Goal: Find specific page/section: Find specific page/section

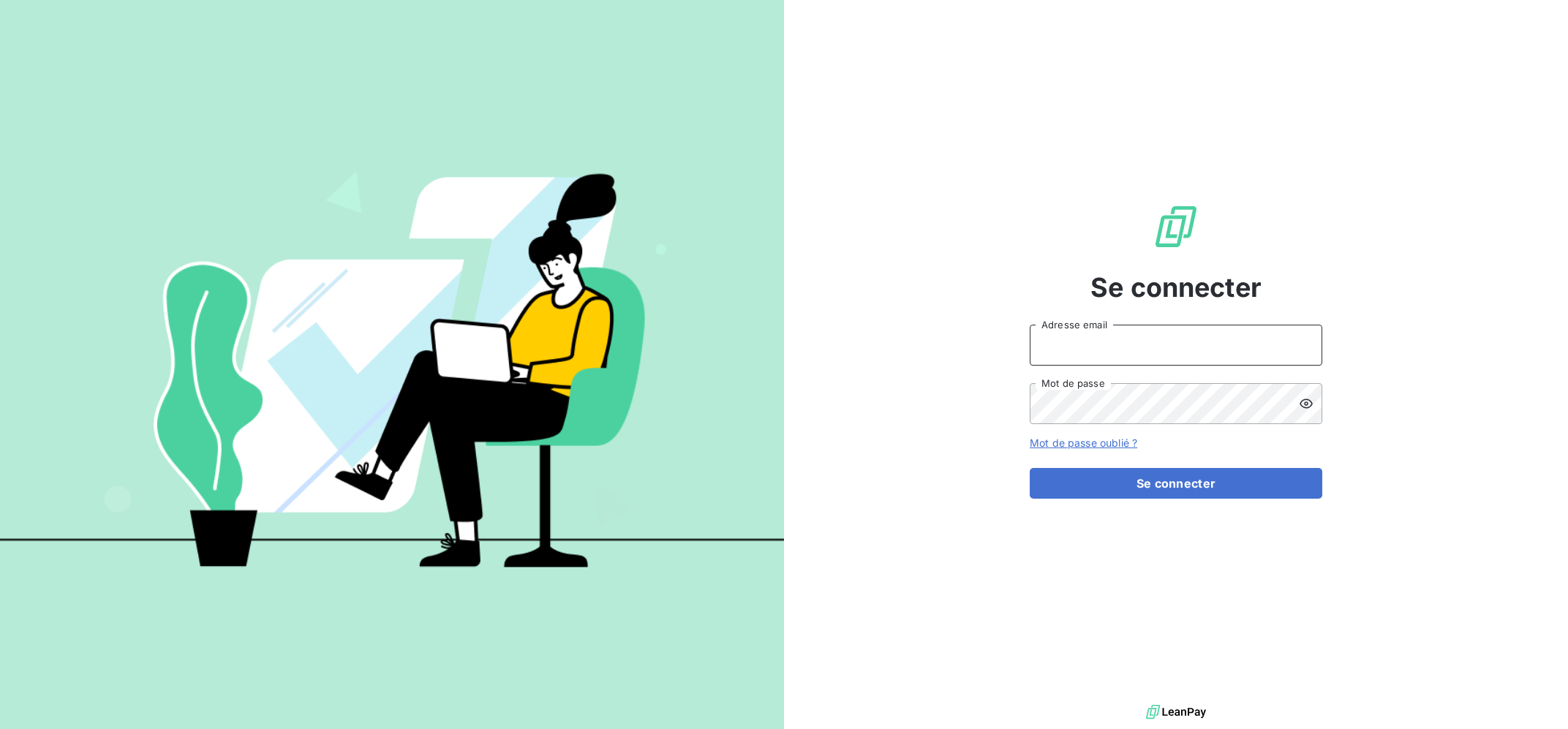
click at [1179, 334] on input "Adresse email" at bounding box center [1176, 345] width 292 height 41
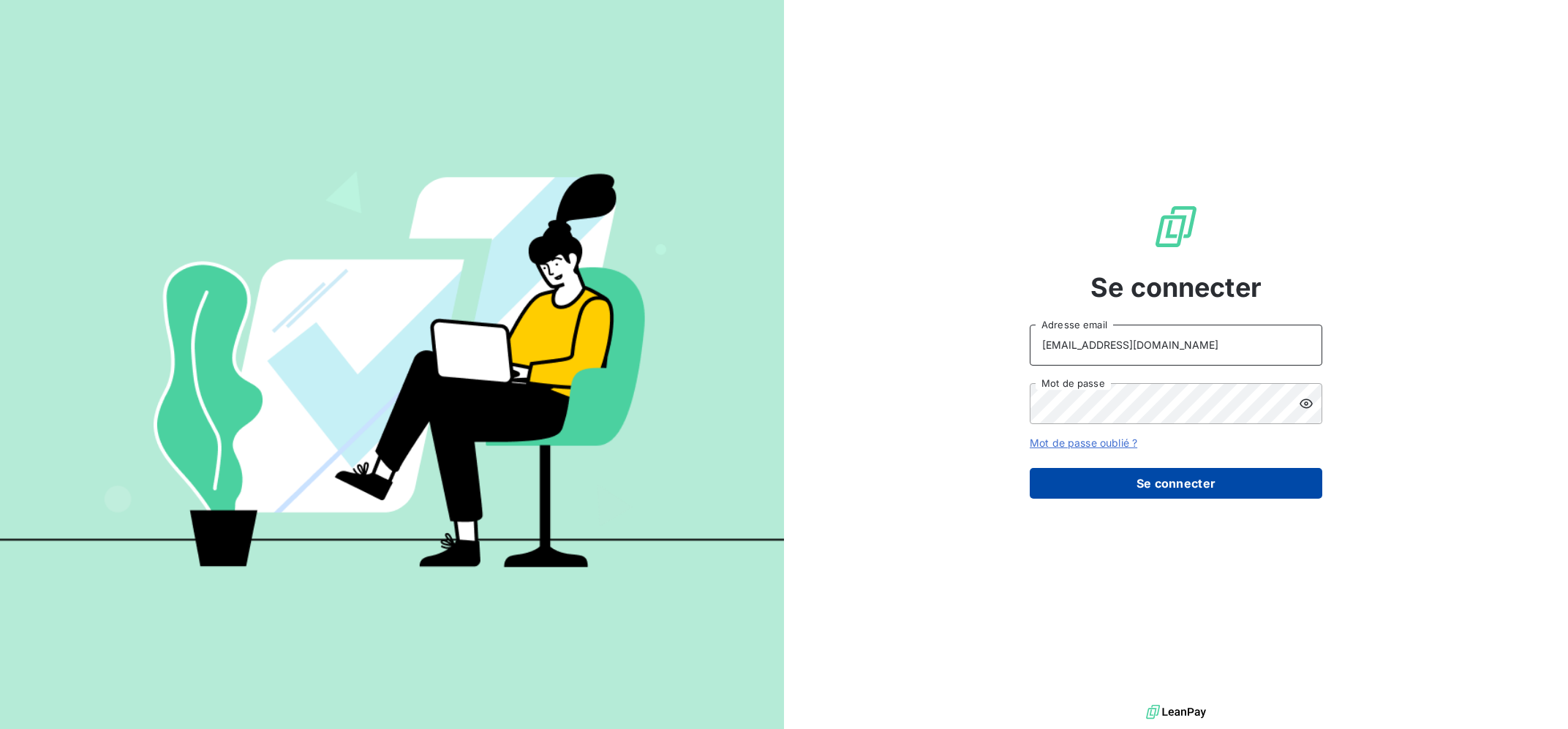
type input "[EMAIL_ADDRESS][DOMAIN_NAME]"
click at [1112, 475] on button "Se connecter" at bounding box center [1176, 483] width 292 height 31
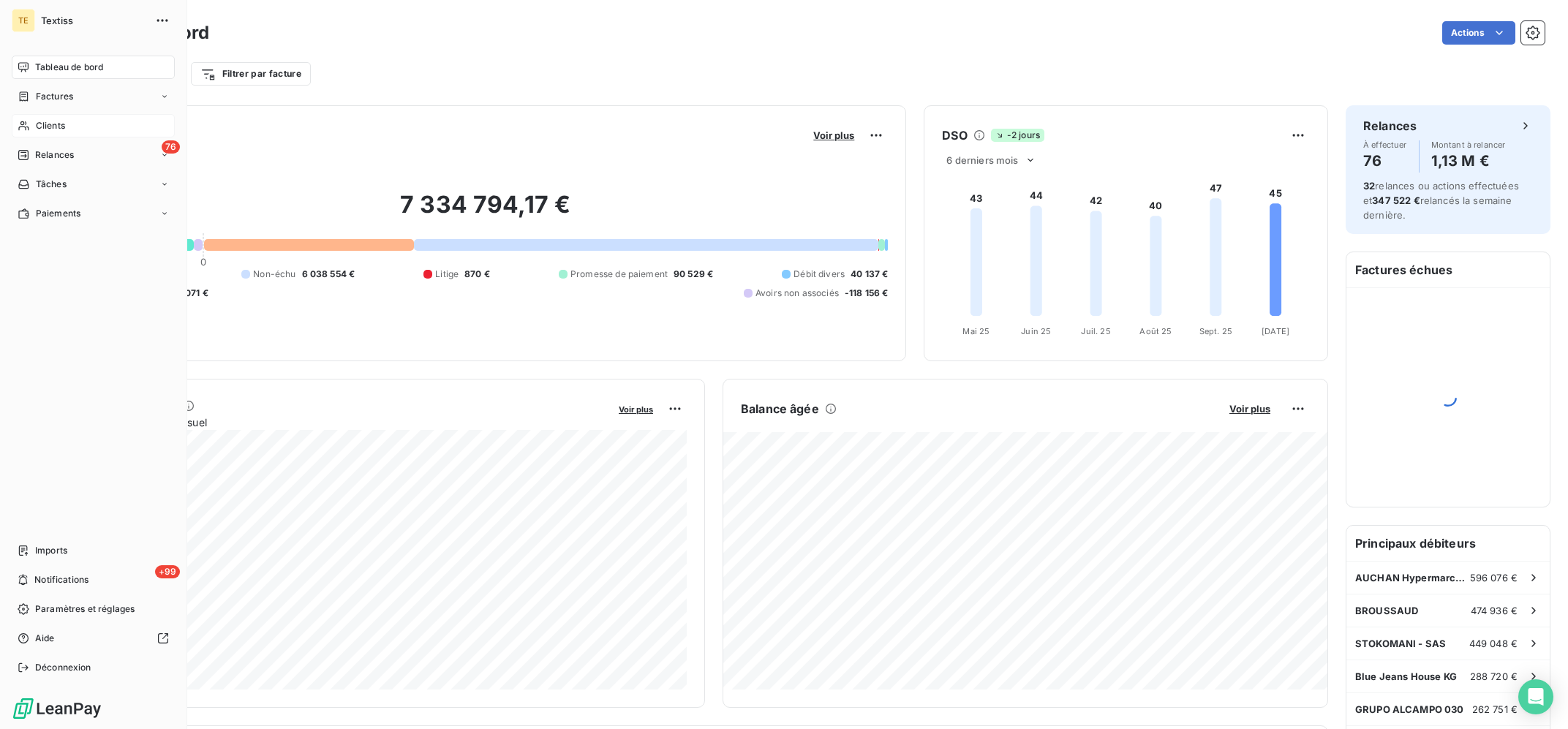
click at [53, 119] on span "Clients" at bounding box center [51, 126] width 29 height 13
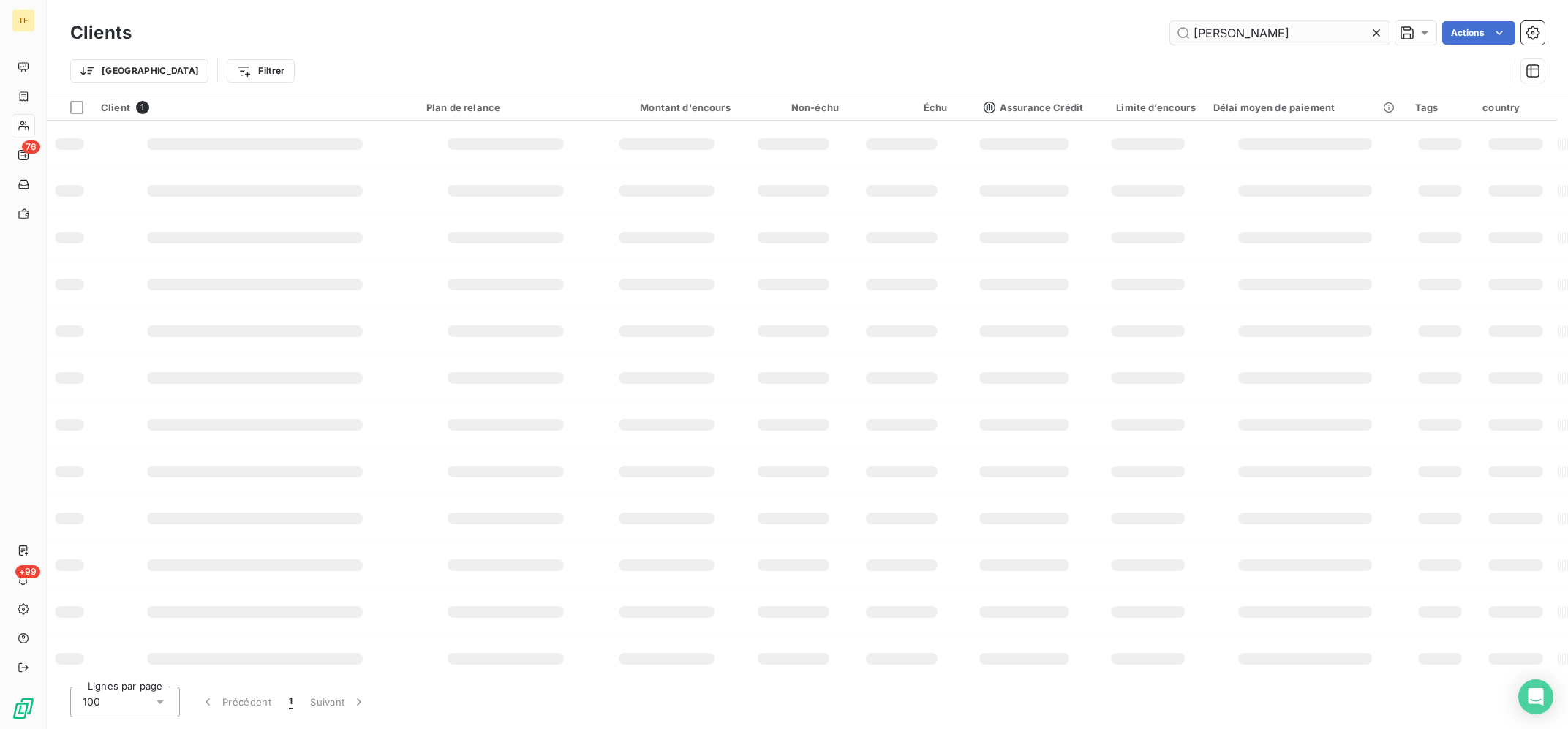
type input "[PERSON_NAME]"
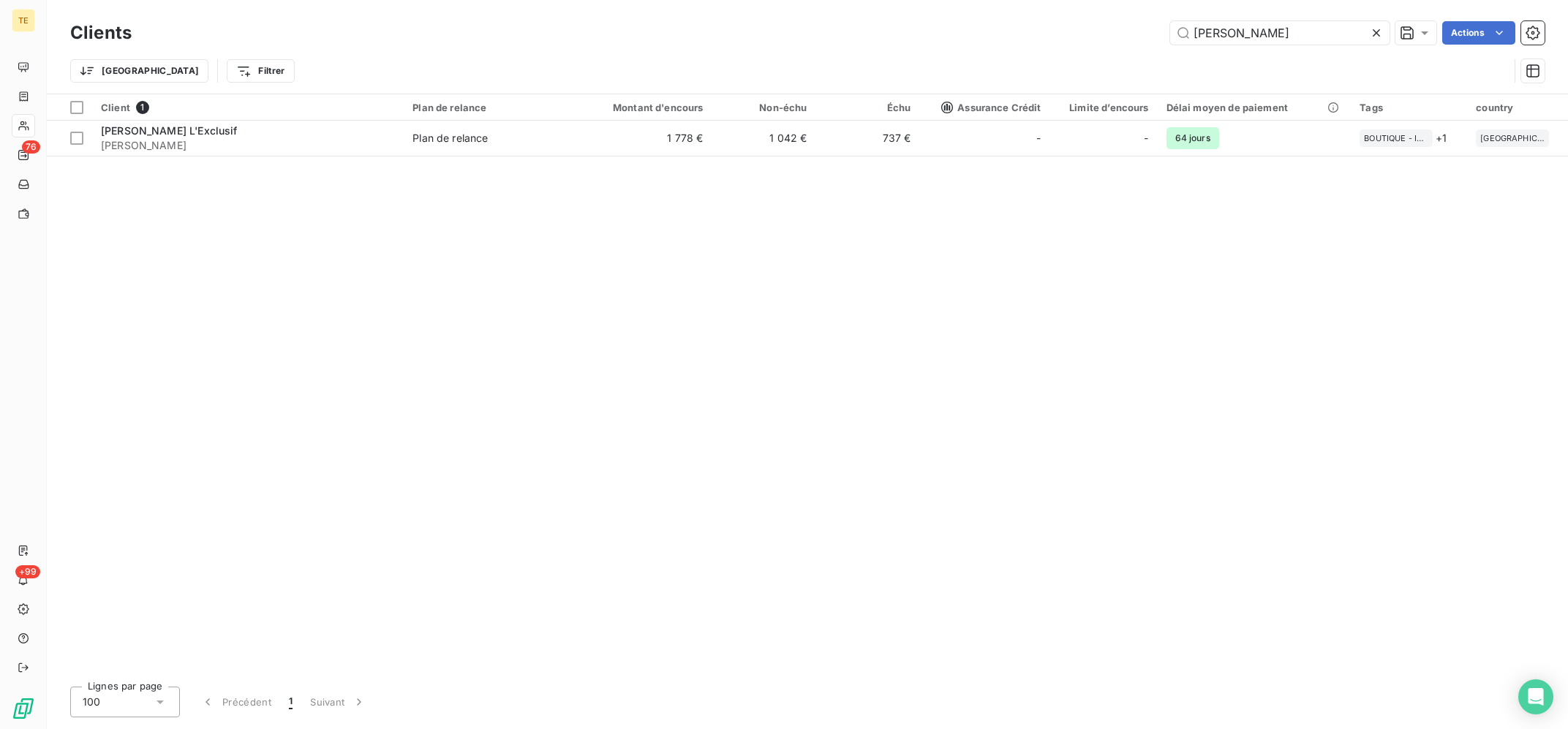
click at [784, 320] on div "Client 1 Plan de relance Montant d'encours Non-échu Échu Assurance Crédit Limit…" at bounding box center [807, 384] width 1521 height 580
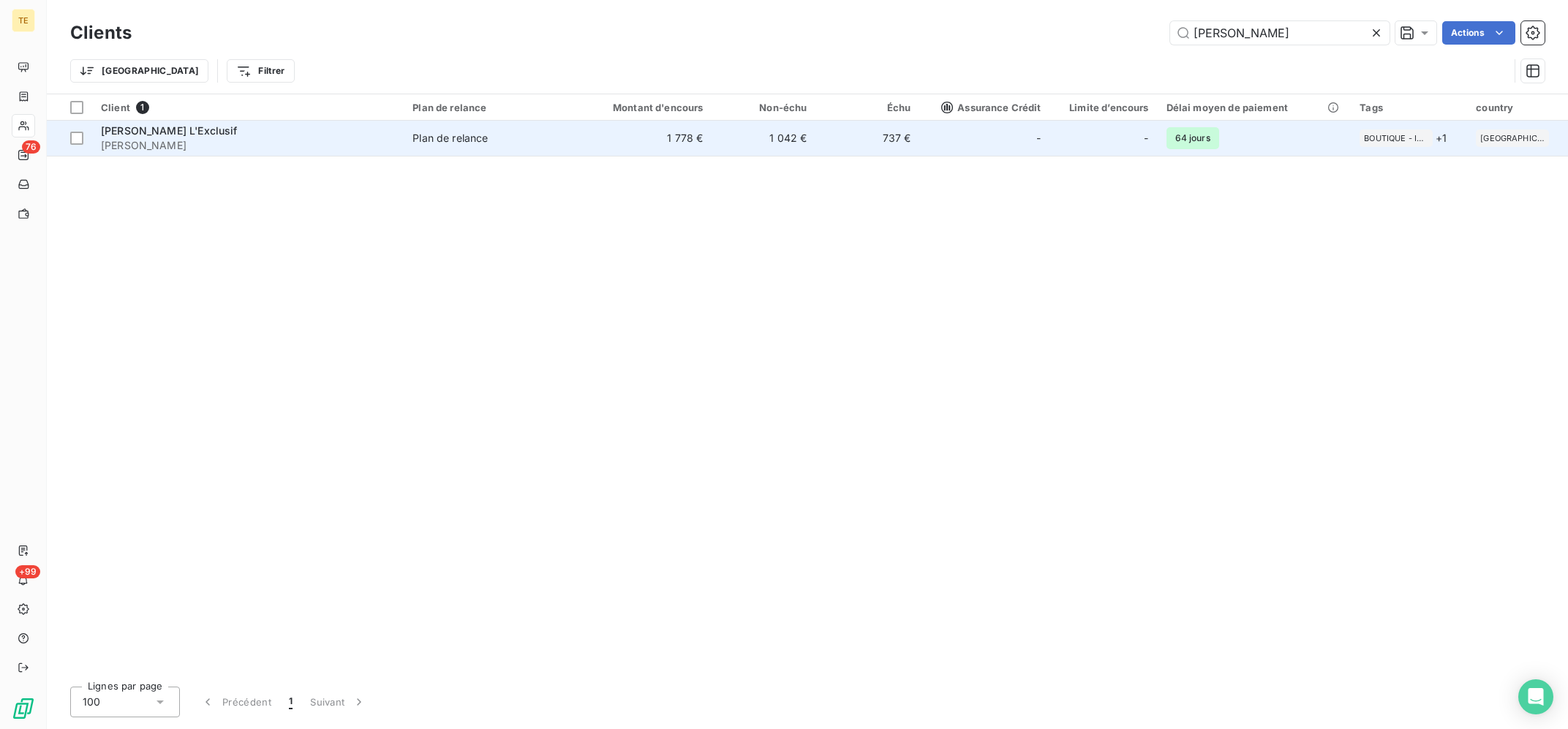
click at [593, 126] on td "1 778 €" at bounding box center [643, 138] width 139 height 35
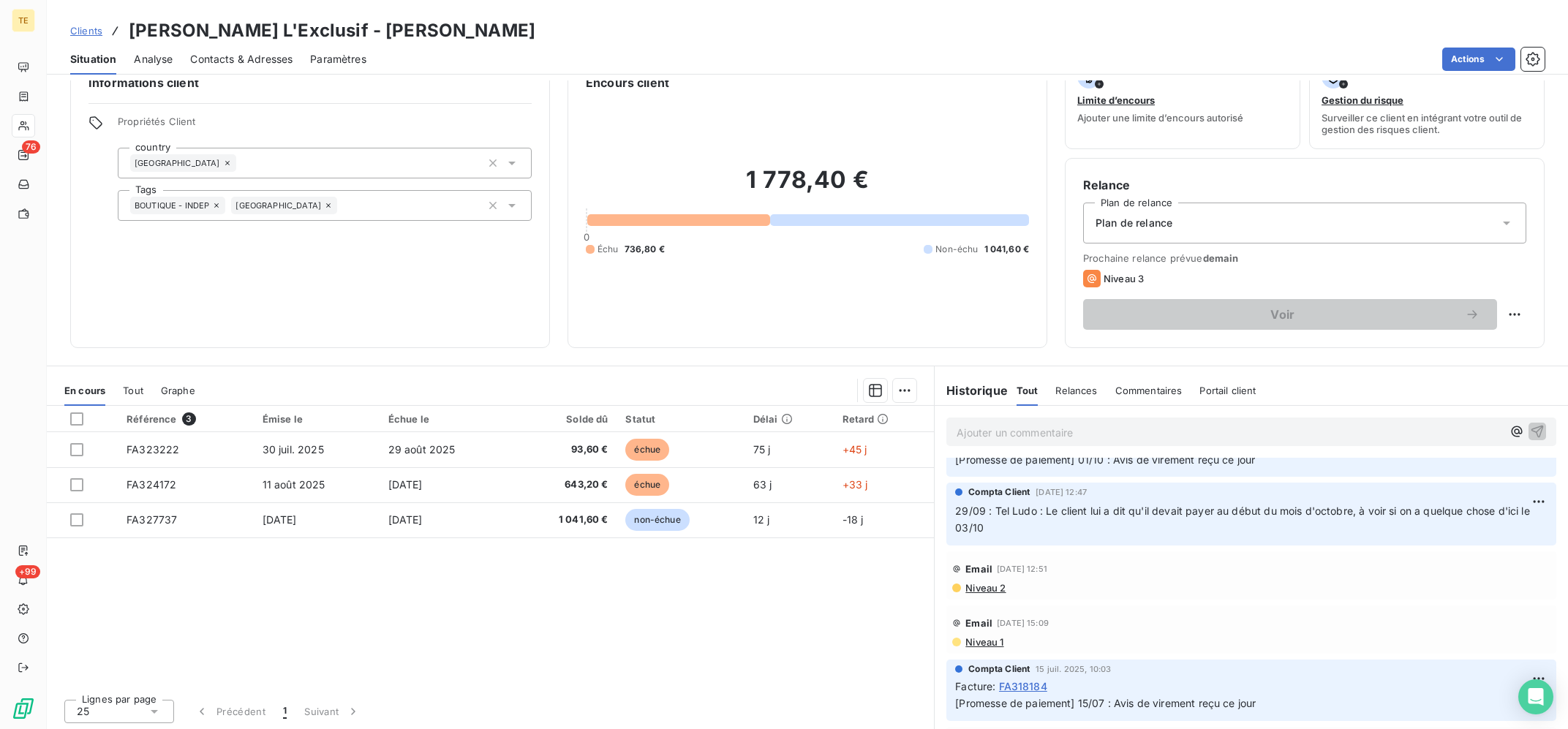
scroll to position [36, 0]
click at [1185, 576] on div "Email [DATE] 12:51" at bounding box center [1251, 566] width 598 height 23
click at [1386, 470] on div "Compta Client [DATE] 09:54 Facture : FA323221 [Promesse de paiement] 01/10 : Av…" at bounding box center [1251, 444] width 610 height 61
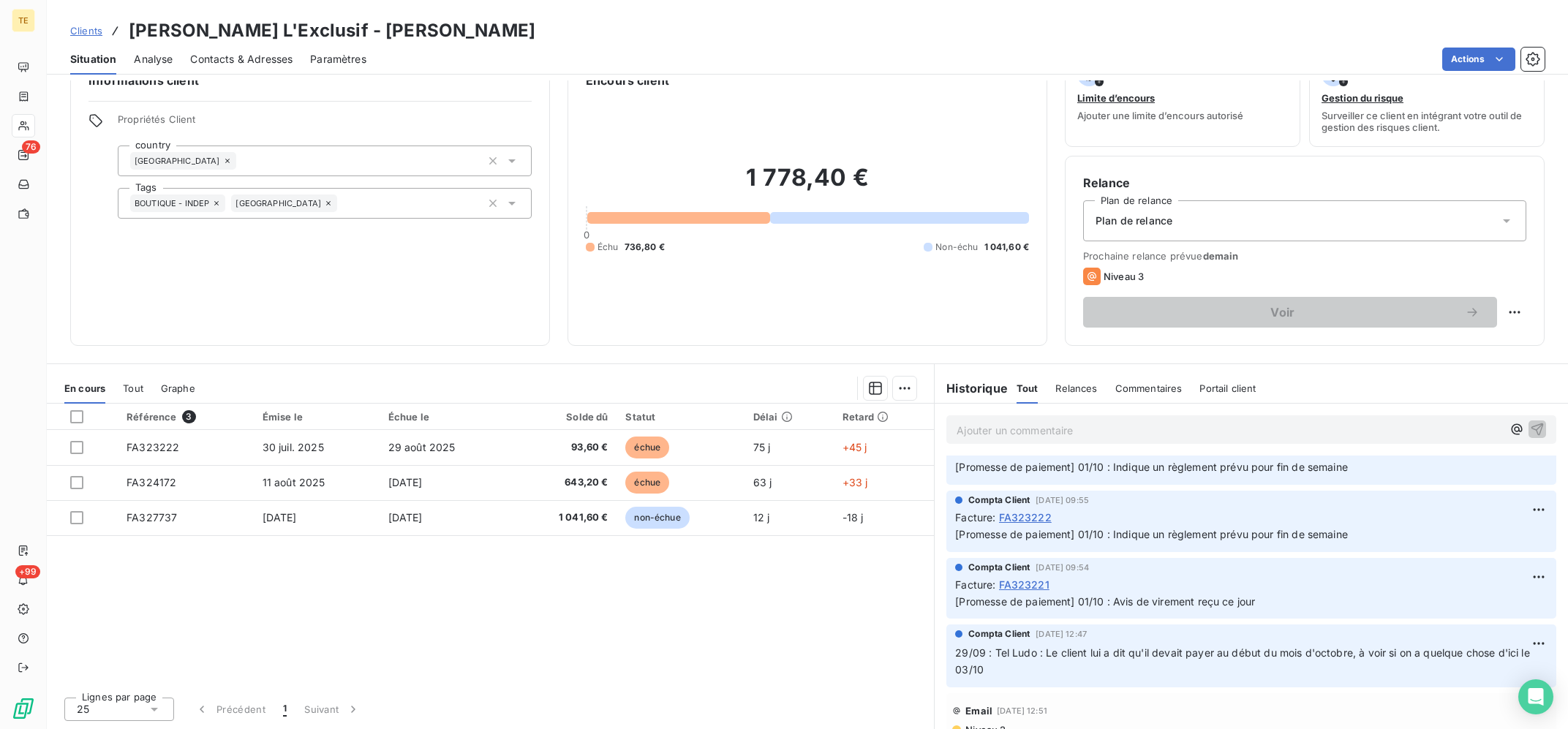
scroll to position [46, 0]
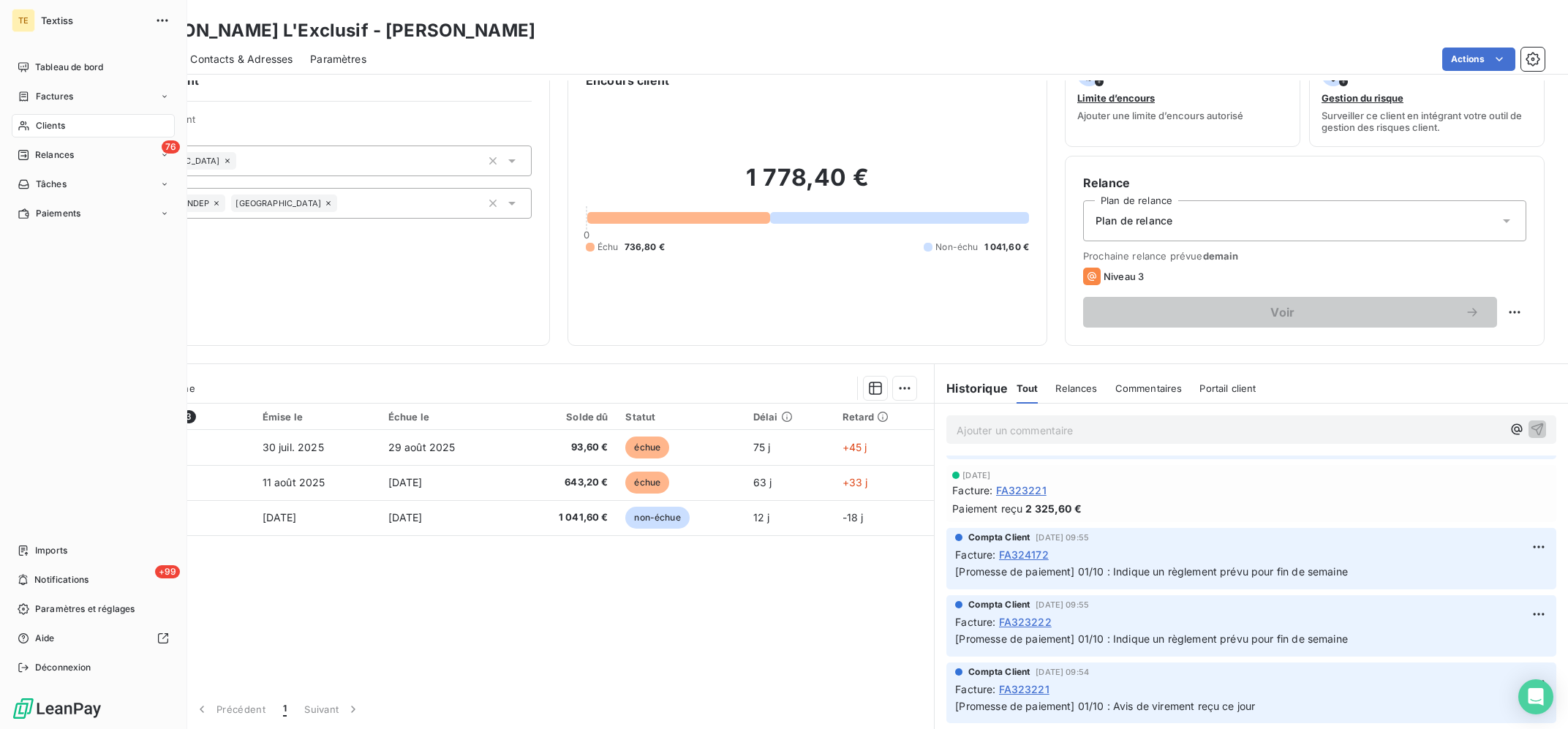
click at [56, 126] on span "Clients" at bounding box center [51, 126] width 29 height 13
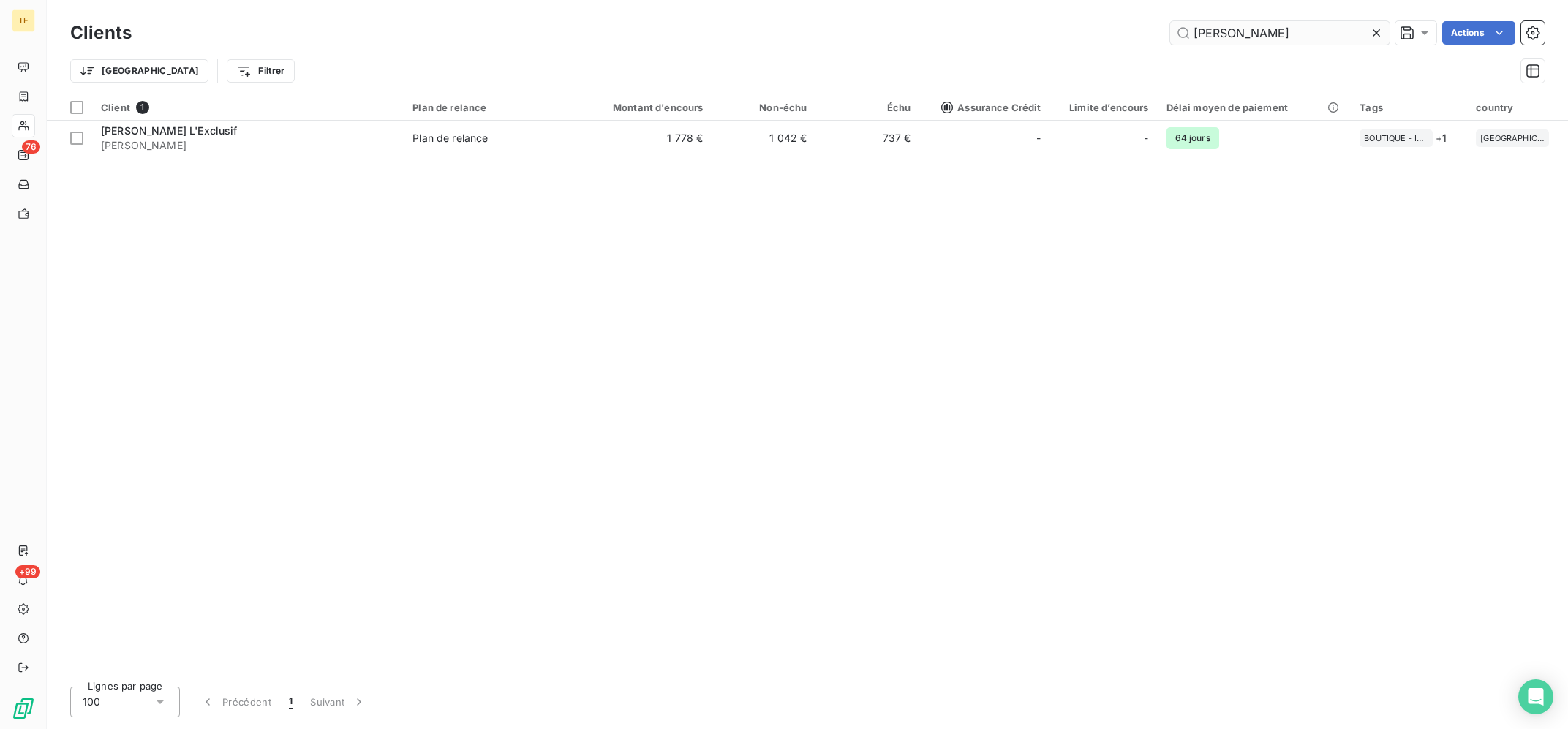
drag, startPoint x: 1300, startPoint y: 28, endPoint x: 1153, endPoint y: 32, distance: 147.1
click at [1170, 32] on input "[PERSON_NAME]" at bounding box center [1279, 33] width 219 height 23
click at [1275, 12] on div "Clients INTERSTOC Actions Trier Filtrer" at bounding box center [807, 46] width 1521 height 94
click at [1273, 27] on input "INTERSTOC" at bounding box center [1279, 33] width 219 height 23
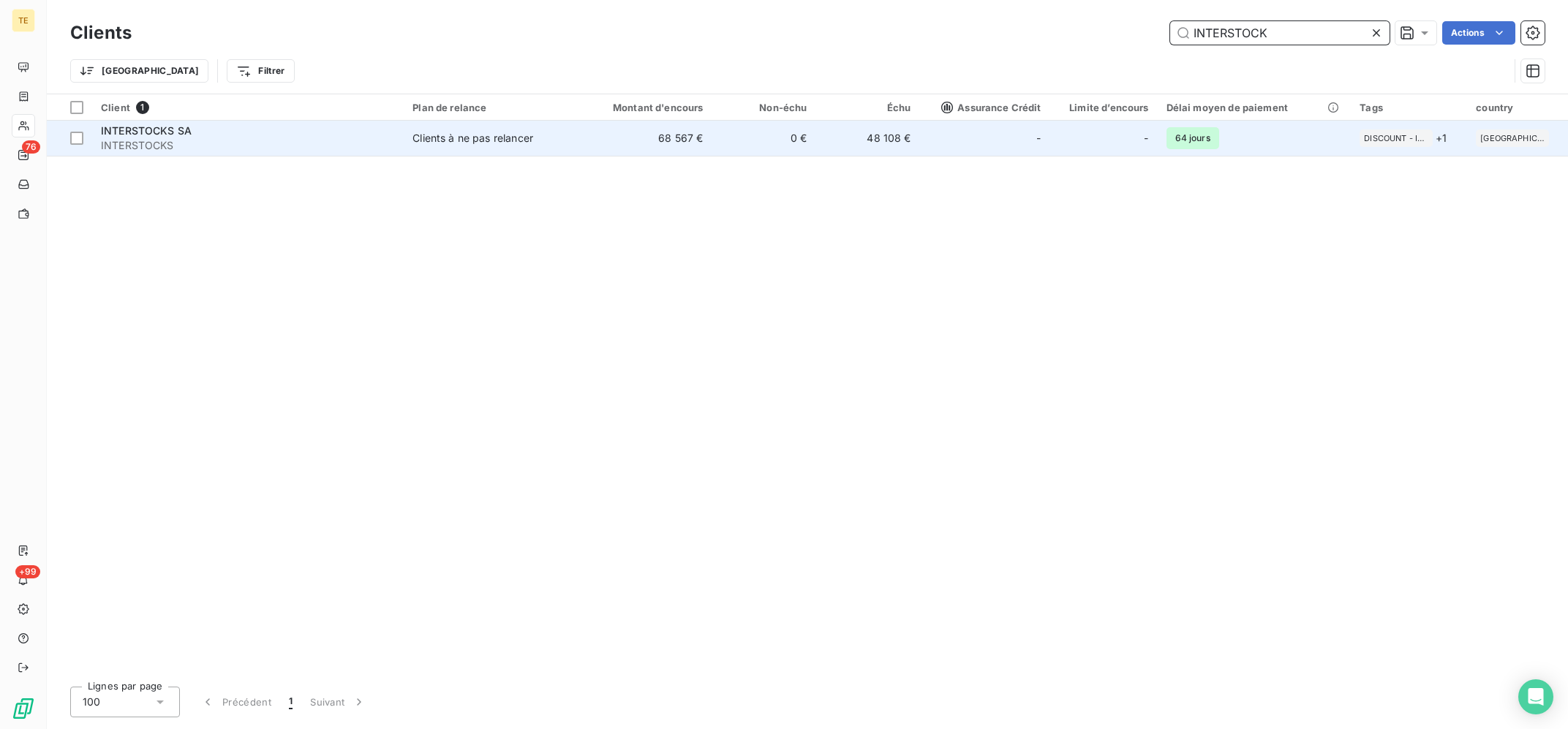
type input "INTERSTOCK"
click at [505, 134] on div "Clients à ne pas relancer" at bounding box center [473, 138] width 120 height 15
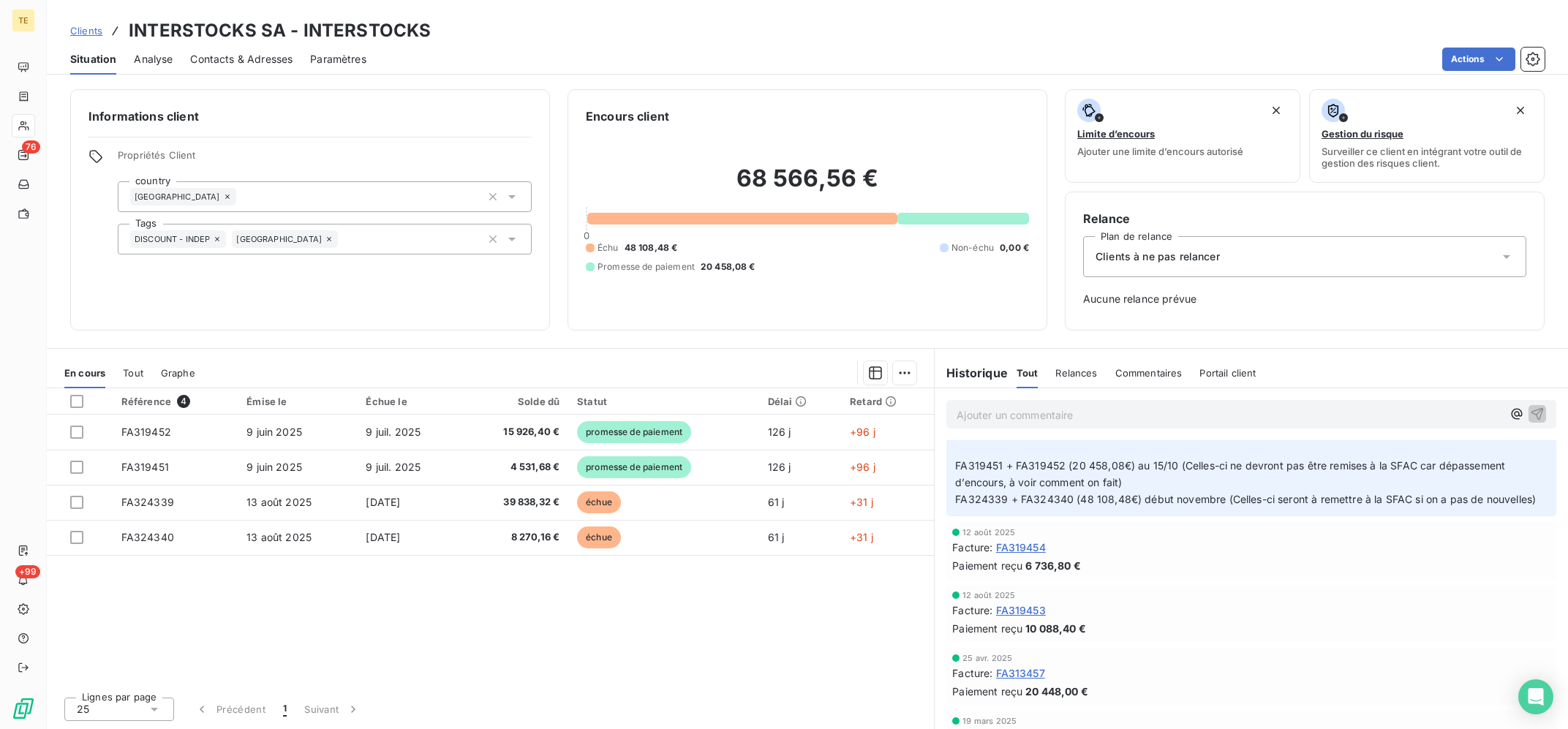
scroll to position [294, 0]
